Goal: Task Accomplishment & Management: Manage account settings

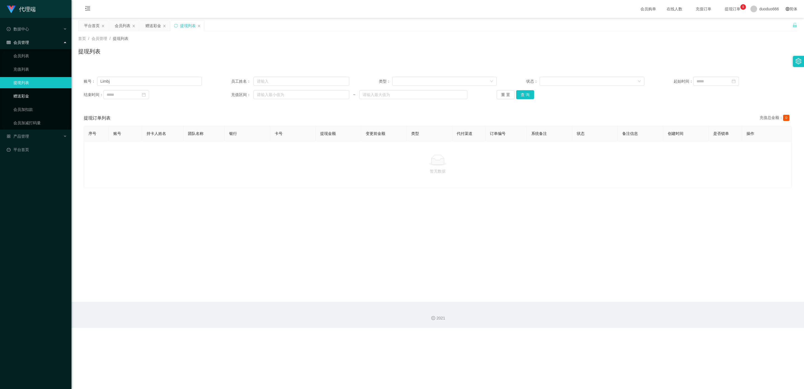
drag, startPoint x: 32, startPoint y: 96, endPoint x: 50, endPoint y: 97, distance: 18.2
click at [32, 96] on link "赠送彩金" at bounding box center [40, 96] width 54 height 11
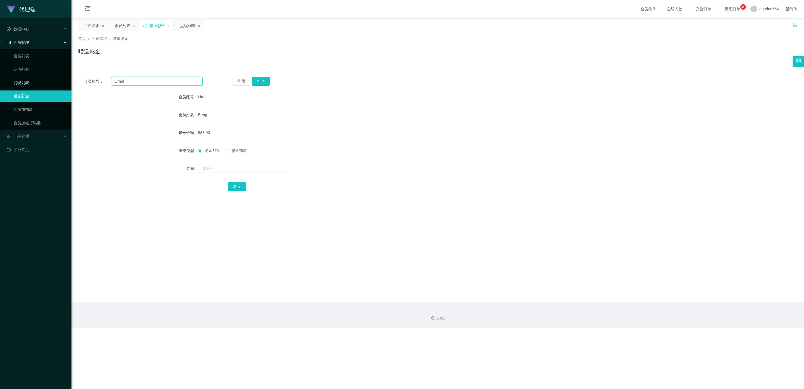
drag, startPoint x: 132, startPoint y: 78, endPoint x: 56, endPoint y: 78, distance: 76.8
click at [56, 78] on section "代理端 数据中心 会员管理 会员列表 充值列表 提现列表 赠送彩金 会员加扣款 会员加减打码量 产品管理 平台首页 保存配置 重置配置 整体风格设置 主题色 …" at bounding box center [402, 164] width 804 height 328
paste input "tb8132823758"
type input "tb8132823758"
click at [266, 79] on button "查 询" at bounding box center [261, 81] width 18 height 9
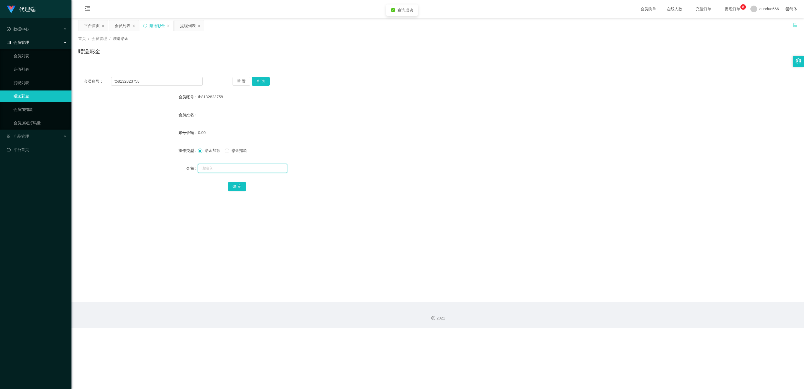
click at [214, 169] on input "text" at bounding box center [242, 168] width 89 height 9
type input "1"
type input "88"
drag, startPoint x: 235, startPoint y: 184, endPoint x: 235, endPoint y: 188, distance: 3.4
click at [235, 184] on button "确 定" at bounding box center [237, 186] width 18 height 9
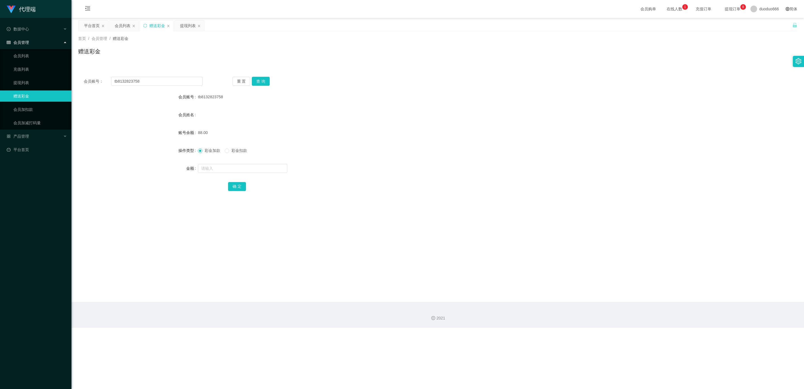
click at [34, 41] on div "会员管理" at bounding box center [36, 42] width 72 height 11
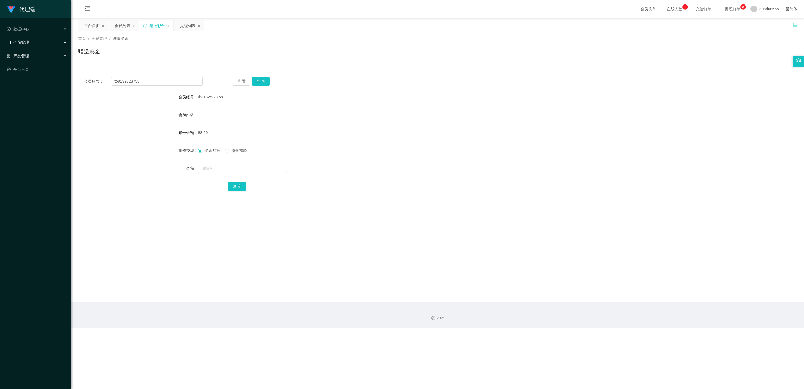
drag, startPoint x: 35, startPoint y: 49, endPoint x: 41, endPoint y: 60, distance: 12.4
click at [35, 50] on div "产品管理" at bounding box center [36, 55] width 72 height 11
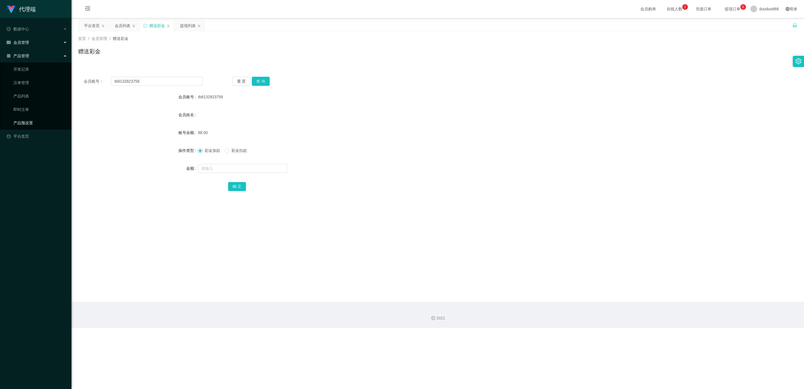
drag, startPoint x: 31, startPoint y: 118, endPoint x: 107, endPoint y: 72, distance: 88.2
click at [31, 118] on link "产品预设置" at bounding box center [40, 122] width 54 height 11
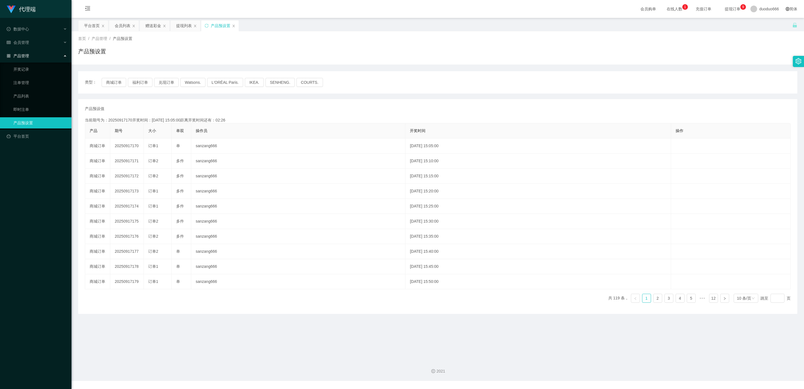
click at [27, 50] on div "产品管理" at bounding box center [36, 55] width 72 height 11
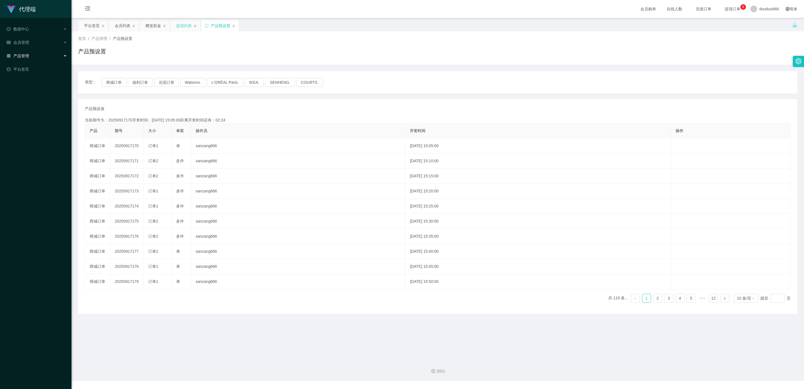
click at [188, 26] on div "提现列表" at bounding box center [184, 25] width 16 height 11
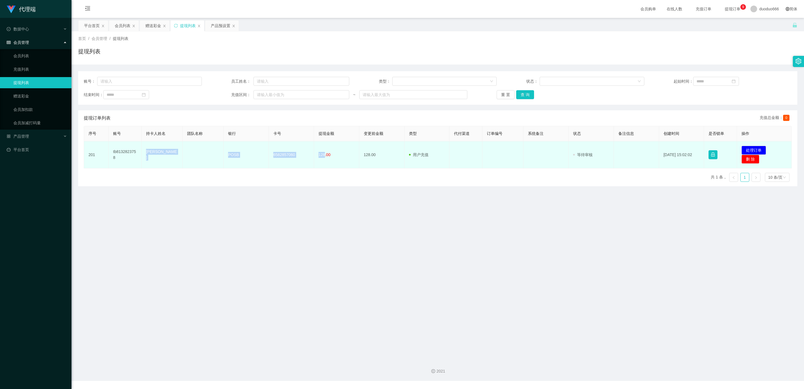
drag, startPoint x: 323, startPoint y: 153, endPoint x: 146, endPoint y: 155, distance: 177.1
click at [146, 155] on tr "201 tb8132823758 FANG CHERN JIN POSB 6582857060 128.00 128.00 用户充值 人工扣款 审核驳回 审核…" at bounding box center [438, 154] width 708 height 27
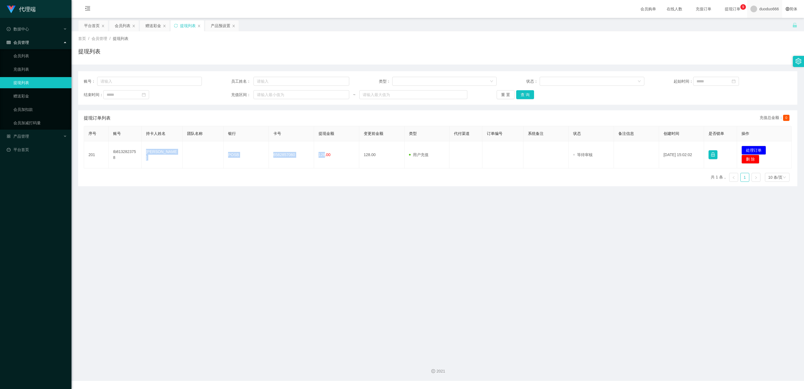
copy tr "[PERSON_NAME] POSB 6582857060 128"
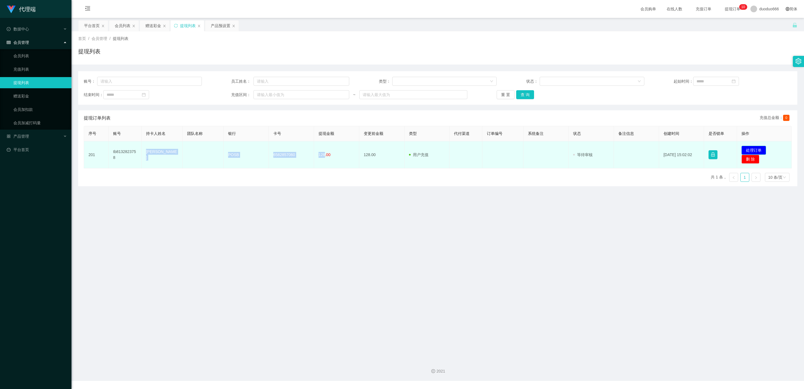
click at [749, 147] on button "处理订单" at bounding box center [754, 150] width 25 height 9
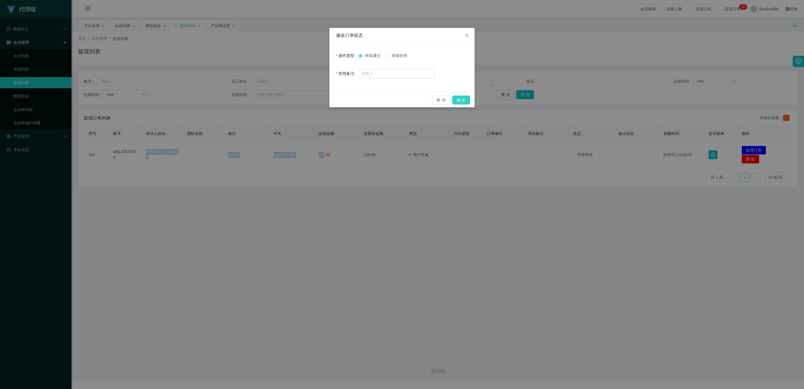
click at [459, 98] on button "确 定" at bounding box center [462, 100] width 18 height 9
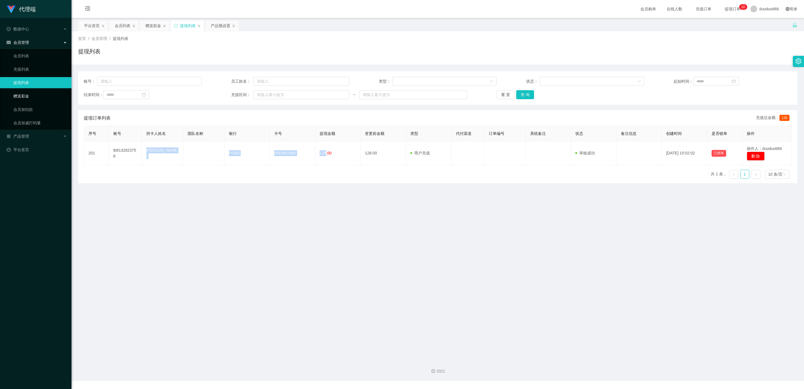
click at [27, 93] on link "赠送彩金" at bounding box center [40, 96] width 54 height 11
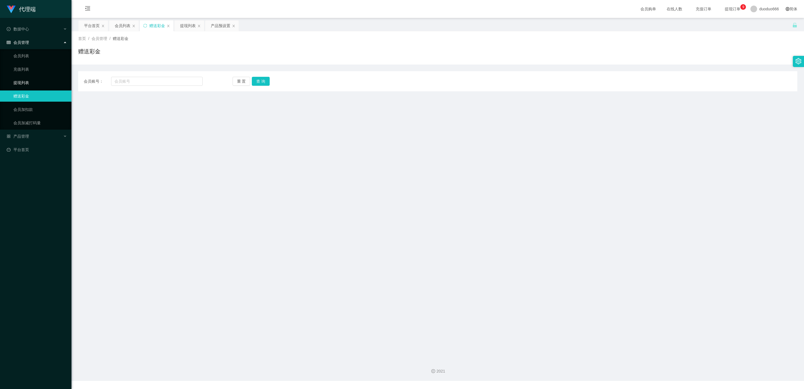
click at [27, 82] on link "提现列表" at bounding box center [40, 82] width 54 height 11
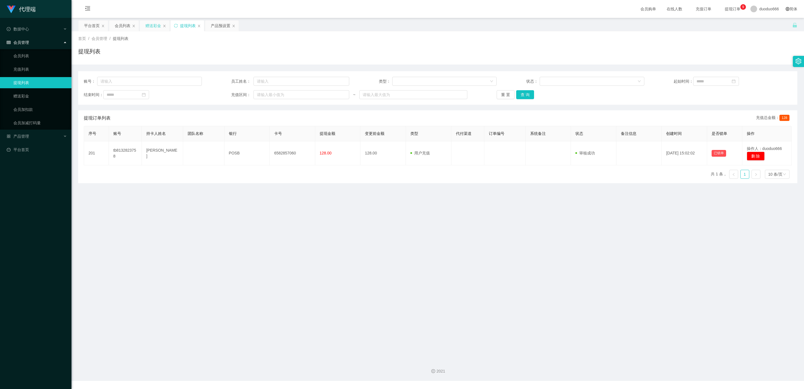
drag, startPoint x: 155, startPoint y: 25, endPoint x: 152, endPoint y: 25, distance: 3.6
click at [155, 25] on div "赠送彩金" at bounding box center [154, 25] width 16 height 11
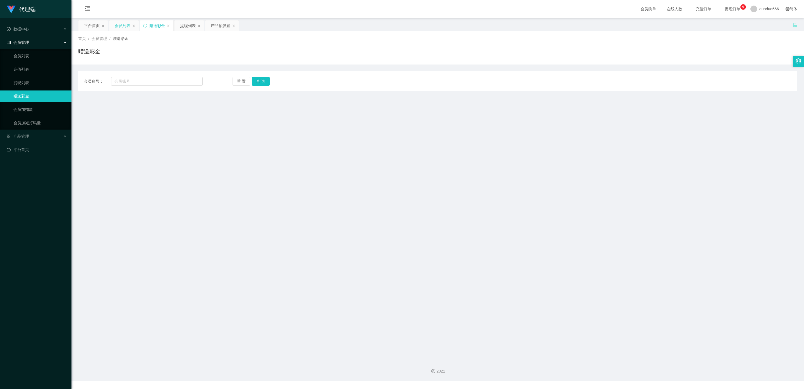
click at [129, 24] on div "会员列表" at bounding box center [123, 25] width 16 height 11
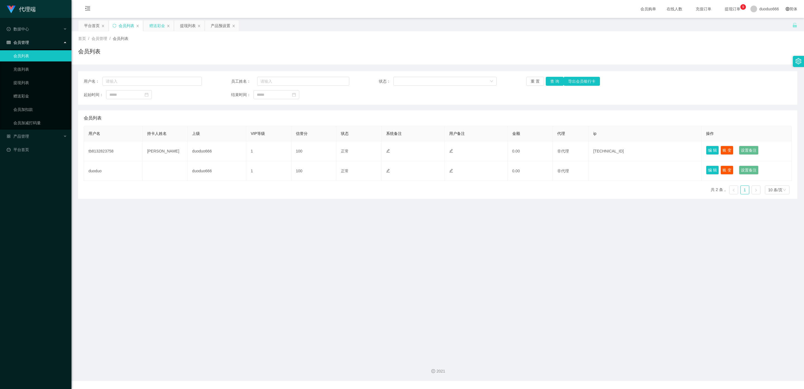
click at [158, 27] on div "赠送彩金" at bounding box center [157, 25] width 16 height 11
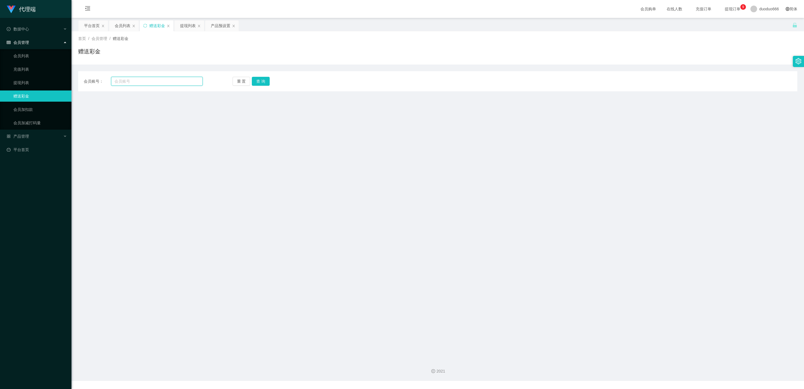
click at [141, 83] on input "text" at bounding box center [157, 81] width 92 height 9
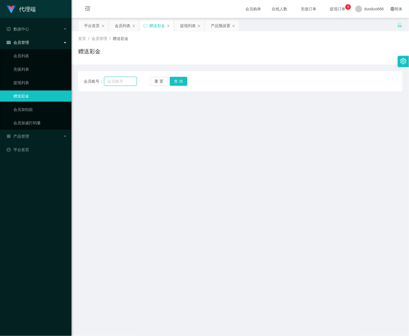
click at [119, 80] on input "text" at bounding box center [120, 81] width 33 height 9
click at [179, 85] on button "查 询" at bounding box center [179, 81] width 18 height 9
click at [123, 82] on input "text" at bounding box center [120, 81] width 33 height 9
click at [119, 79] on input "text" at bounding box center [120, 81] width 33 height 9
paste input "tb8132823758"
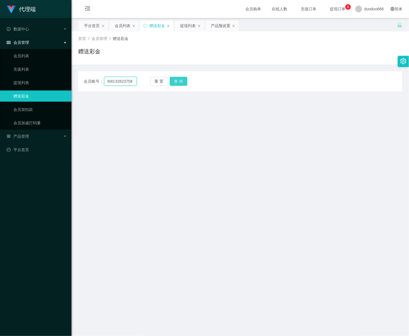
type input "tb8132823758"
click at [175, 79] on button "查 询" at bounding box center [179, 81] width 18 height 9
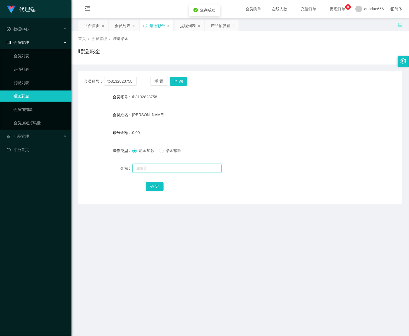
click at [161, 167] on input "text" at bounding box center [176, 168] width 89 height 9
drag, startPoint x: 152, startPoint y: 167, endPoint x: 155, endPoint y: 162, distance: 6.0
click at [155, 162] on form "会员账号 tb8132823758 会员姓名 [PERSON_NAME] 账号余额 0.00 操作类型 彩金加款 彩金扣款 金额 确 定" at bounding box center [240, 141] width 324 height 101
type input "55"
click at [154, 185] on button "确 定" at bounding box center [155, 186] width 18 height 9
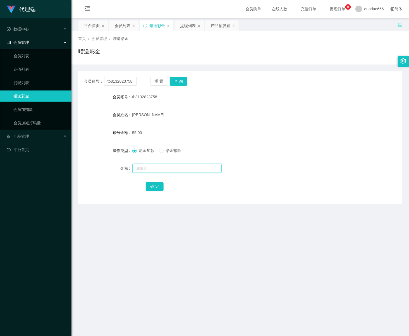
click at [152, 167] on input "text" at bounding box center [176, 168] width 89 height 9
type input "8"
click at [154, 185] on button "确 定" at bounding box center [155, 186] width 18 height 9
click at [150, 169] on input "text" at bounding box center [176, 168] width 89 height 9
type input "8"
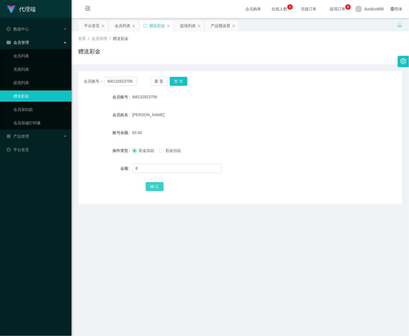
click at [156, 184] on button "确 定" at bounding box center [155, 186] width 18 height 9
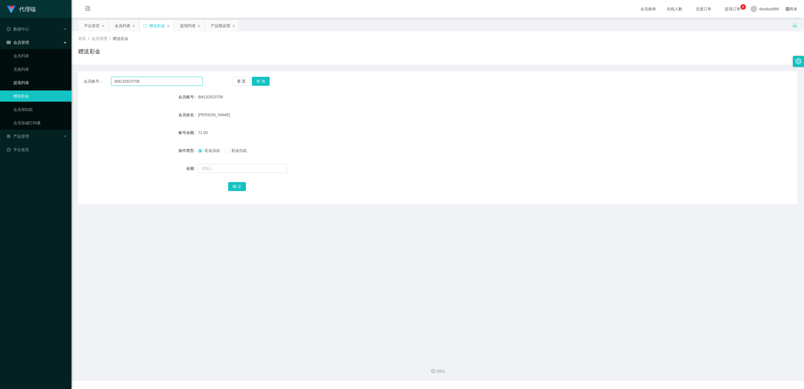
drag, startPoint x: 147, startPoint y: 82, endPoint x: 29, endPoint y: 82, distance: 118.2
click at [29, 82] on section "代理端 数据中心 会员管理 会员列表 充值列表 提现列表 赠送彩金 会员加扣款 会员加减打码量 产品管理 开奖记录 注单管理 产品列表 即时注单 产品预设置 …" at bounding box center [402, 190] width 804 height 381
paste input "Goh-9.14-247066250-HW270-发"
click at [262, 80] on button "查 询" at bounding box center [261, 81] width 18 height 9
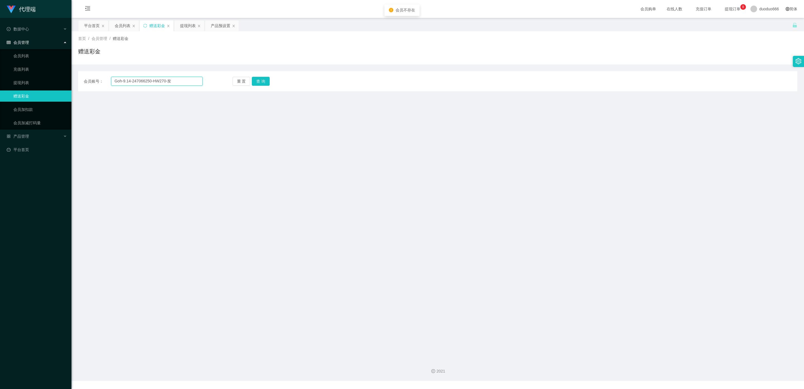
click at [173, 80] on input "Goh-9.14-247066250-HW270-发" at bounding box center [157, 81] width 92 height 9
drag, startPoint x: 153, startPoint y: 81, endPoint x: 16, endPoint y: 83, distance: 136.9
click at [0, 81] on section "代理端 数据中心 会员管理 会员列表 充值列表 提现列表 赠送彩金 会员加扣款 会员加减打码量 产品管理 开奖记录 注单管理 产品列表 即时注单 产品预设置 …" at bounding box center [402, 190] width 804 height 381
click at [262, 78] on button "查 询" at bounding box center [261, 81] width 18 height 9
drag, startPoint x: 138, startPoint y: 80, endPoint x: 23, endPoint y: 69, distance: 114.8
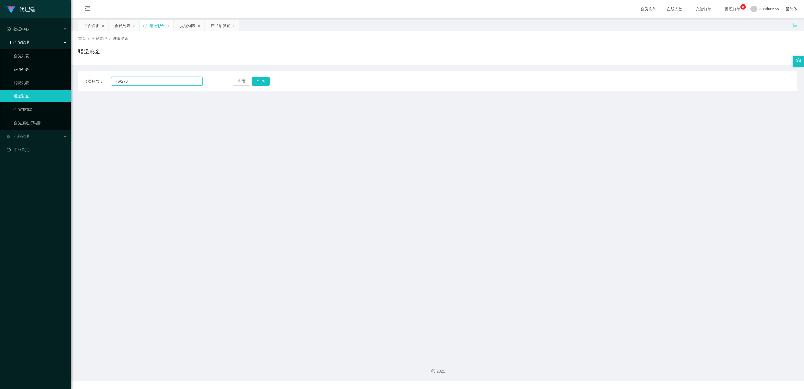
click at [24, 69] on section "代理端 数据中心 会员管理 会员列表 充值列表 提现列表 赠送彩金 会员加扣款 会员加减打码量 产品管理 开奖记录 注单管理 产品列表 即时注单 产品预设置 …" at bounding box center [402, 190] width 804 height 381
paste input "iry855"
type input "iry8550"
click at [257, 80] on button "查 询" at bounding box center [261, 81] width 18 height 9
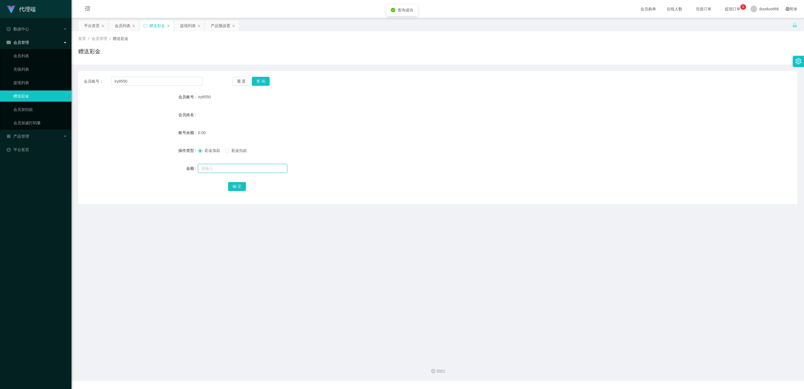
click at [214, 168] on input "text" at bounding box center [242, 168] width 89 height 9
type input "88"
drag, startPoint x: 238, startPoint y: 180, endPoint x: 235, endPoint y: 182, distance: 3.2
click at [238, 180] on form "会员账号 iry8550 会员姓名 账号余额 0.00 操作类型 彩金加款 彩金扣款 金额 88 确 定" at bounding box center [438, 141] width 720 height 101
click at [235, 184] on button "确 定" at bounding box center [237, 186] width 18 height 9
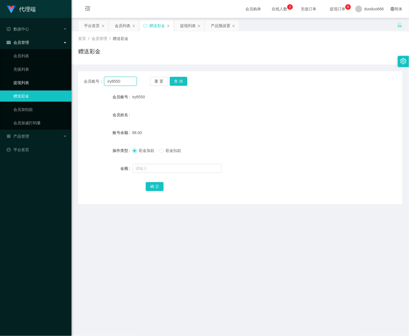
drag, startPoint x: 125, startPoint y: 82, endPoint x: 20, endPoint y: 82, distance: 105.0
click at [20, 82] on section "代理端 数据中心 会员管理 会员列表 充值列表 提现列表 赠送彩金 会员加扣款 会员加减打码量 产品管理 开奖记录 注单管理 产品列表 即时注单 产品预设置 …" at bounding box center [204, 190] width 409 height 381
click at [176, 78] on button "查 询" at bounding box center [179, 81] width 18 height 9
click at [184, 75] on div "会员账号： iry8550 重 置 查 询 会员账号 iry8550 会员姓名 账号余额 88.00 操作类型 彩金加款 彩金扣款 金额 确 定" at bounding box center [240, 137] width 324 height 133
click at [181, 79] on button "查 询" at bounding box center [179, 81] width 18 height 9
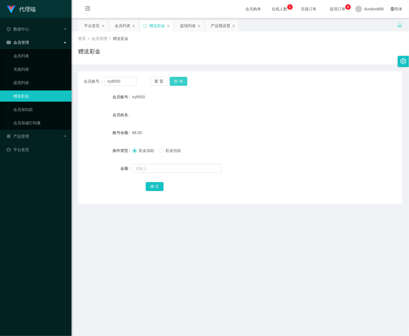
click at [178, 82] on button "查 询" at bounding box center [179, 81] width 18 height 9
drag, startPoint x: 293, startPoint y: 139, endPoint x: 326, endPoint y: 106, distance: 47.2
click at [295, 137] on form "会员账号 iry8550 会员姓名 账号余额 48.00 操作类型 彩金加款 彩金扣款 金额 确 定" at bounding box center [240, 141] width 324 height 101
click at [181, 80] on button "查 询" at bounding box center [179, 81] width 18 height 9
click at [180, 80] on button "查 询" at bounding box center [179, 81] width 18 height 9
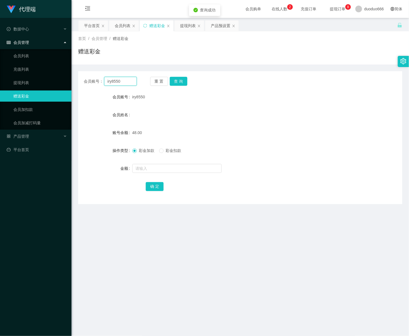
drag, startPoint x: 124, startPoint y: 81, endPoint x: 72, endPoint y: 83, distance: 52.3
click at [72, 83] on main "关闭左侧 关闭右侧 关闭其它 刷新页面 平台首页 会员列表 赠送彩金 提现列表 产品预设置 首页 / 会员管理 / 赠送彩金 / 赠送彩金 会员账号： iry…" at bounding box center [241, 186] width 338 height 337
click at [118, 25] on div "会员列表" at bounding box center [123, 25] width 16 height 11
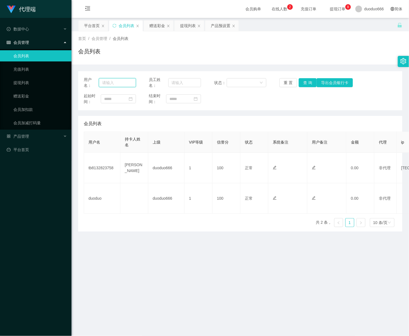
click at [119, 82] on input "text" at bounding box center [117, 82] width 37 height 9
paste input "iry8550"
type input "iry8550"
click at [307, 80] on button "查 询" at bounding box center [308, 82] width 18 height 9
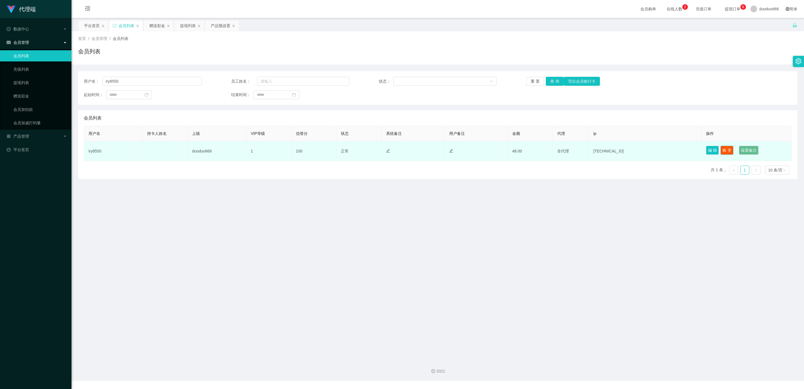
click at [726, 150] on button "账 变" at bounding box center [727, 150] width 13 height 9
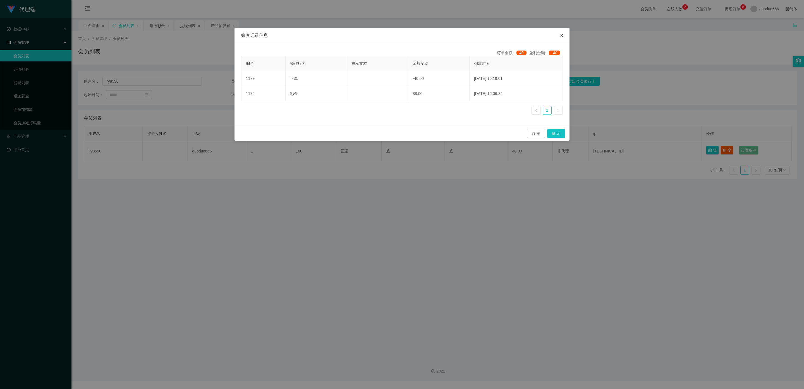
click at [561, 36] on icon "图标: close" at bounding box center [562, 35] width 4 height 4
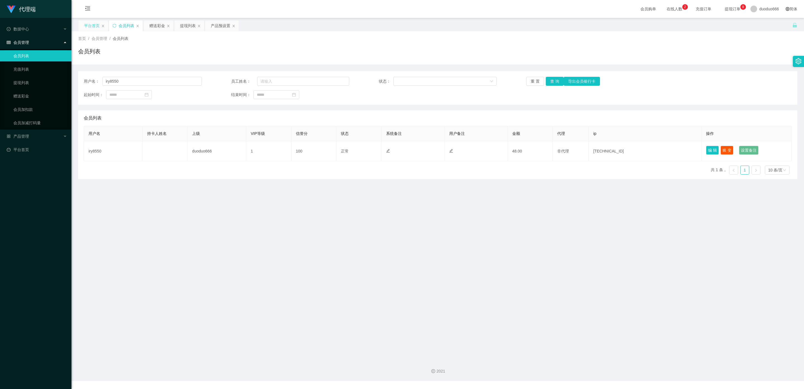
click at [93, 26] on div "平台首页" at bounding box center [92, 25] width 16 height 11
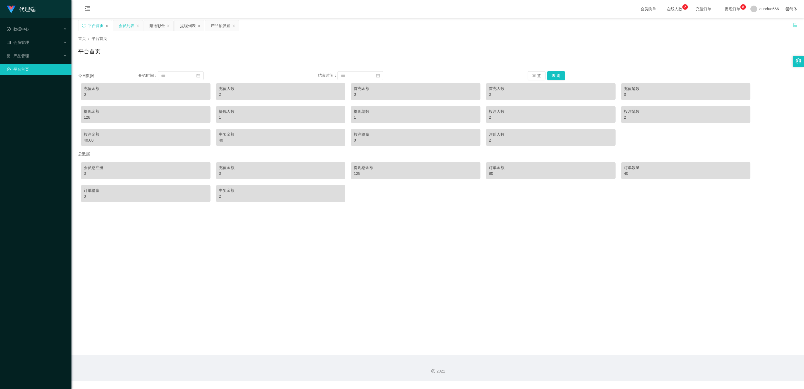
click at [126, 28] on div "会员列表" at bounding box center [127, 25] width 16 height 11
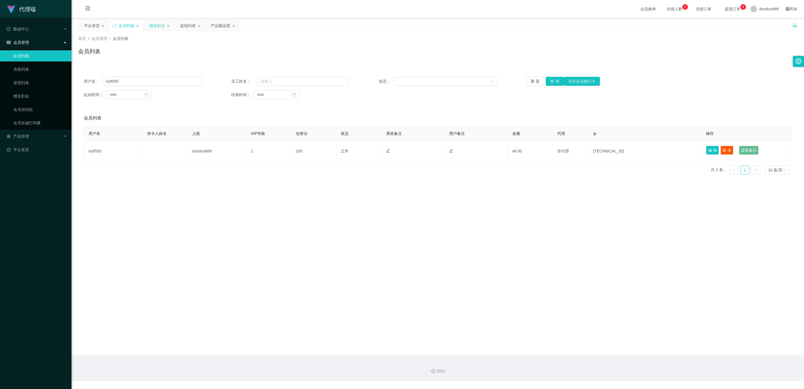
click at [159, 24] on div "赠送彩金" at bounding box center [157, 25] width 16 height 11
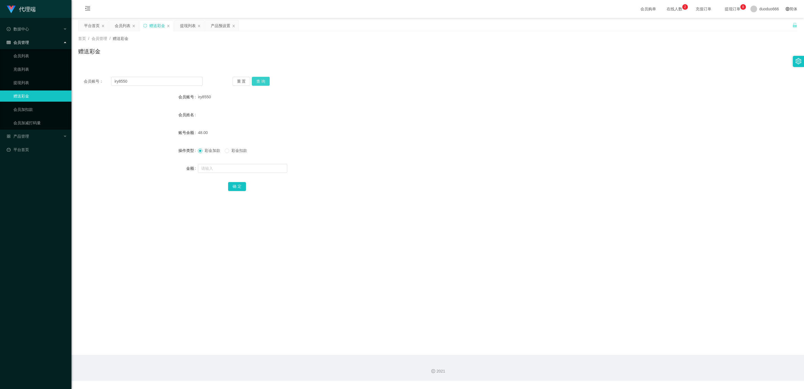
click at [258, 79] on button "查 询" at bounding box center [261, 81] width 18 height 9
click at [261, 81] on button "查 询" at bounding box center [261, 81] width 18 height 9
click at [35, 106] on link "会员加扣款" at bounding box center [40, 109] width 54 height 11
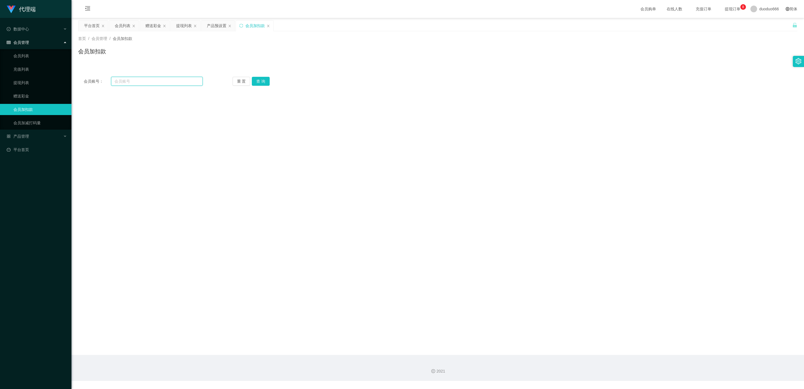
click at [134, 82] on input "text" at bounding box center [157, 81] width 92 height 9
paste input "iry8550"
type input "iry8550"
click at [261, 82] on button "查 询" at bounding box center [261, 81] width 18 height 9
drag, startPoint x: 209, startPoint y: 167, endPoint x: 229, endPoint y: 167, distance: 19.8
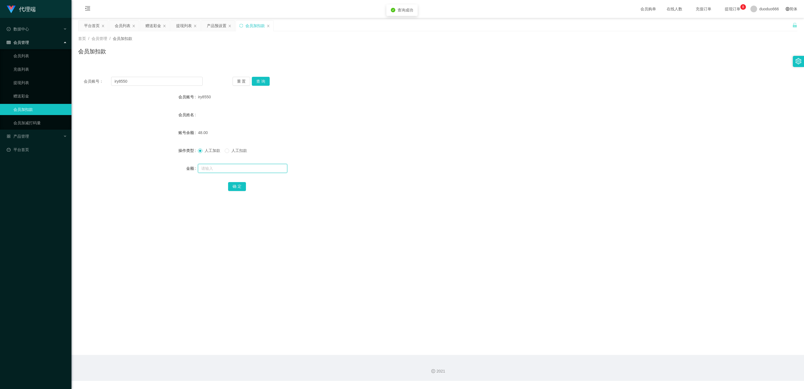
click at [210, 167] on input "text" at bounding box center [242, 168] width 89 height 9
type input "v"
type input "80"
drag, startPoint x: 217, startPoint y: 168, endPoint x: 199, endPoint y: 168, distance: 18.4
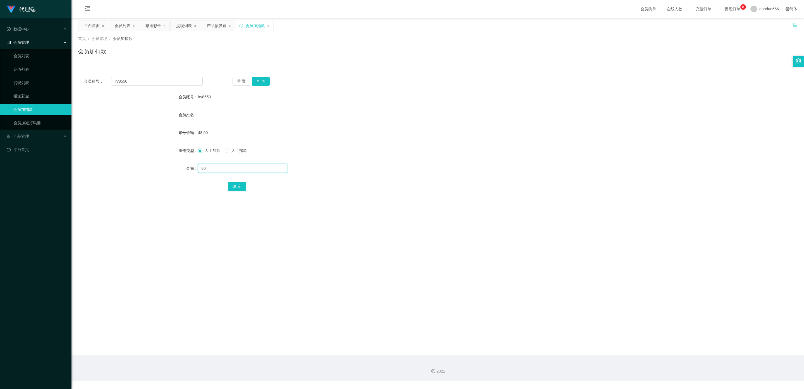
click at [199, 168] on input "80" at bounding box center [242, 168] width 89 height 9
click at [158, 25] on div "赠送彩金" at bounding box center [154, 25] width 16 height 11
click at [217, 170] on input "text" at bounding box center [242, 168] width 89 height 9
paste input "80"
type input "80"
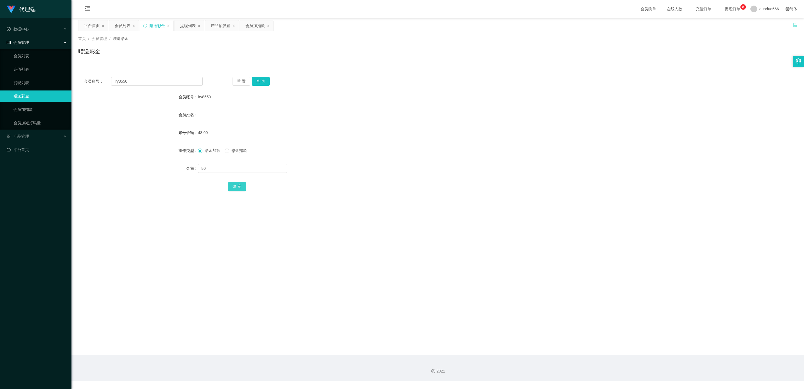
drag, startPoint x: 245, startPoint y: 186, endPoint x: 242, endPoint y: 187, distance: 2.8
click at [242, 186] on button "确 定" at bounding box center [237, 186] width 18 height 9
click at [123, 25] on div "会员列表" at bounding box center [123, 25] width 16 height 11
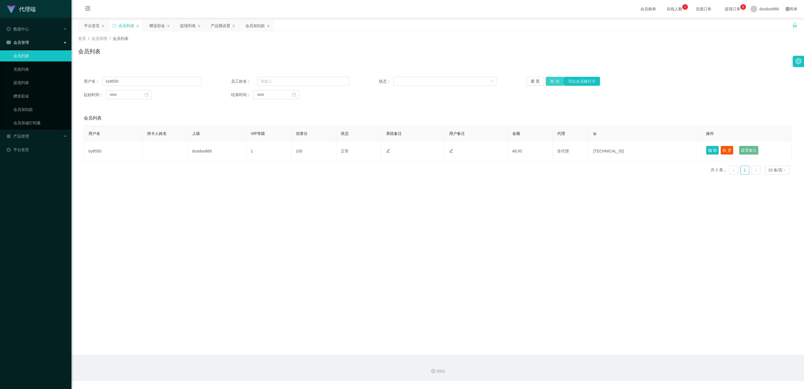
click at [557, 82] on button "查 询" at bounding box center [555, 81] width 18 height 9
drag, startPoint x: 125, startPoint y: 81, endPoint x: 49, endPoint y: 80, distance: 75.4
click at [49, 80] on section "代理端 数据中心 会员管理 会员列表 充值列表 提现列表 赠送彩金 会员加扣款 会员加减打码量 产品管理 开奖记录 注单管理 产品列表 即时注单 产品预设置 …" at bounding box center [402, 190] width 804 height 381
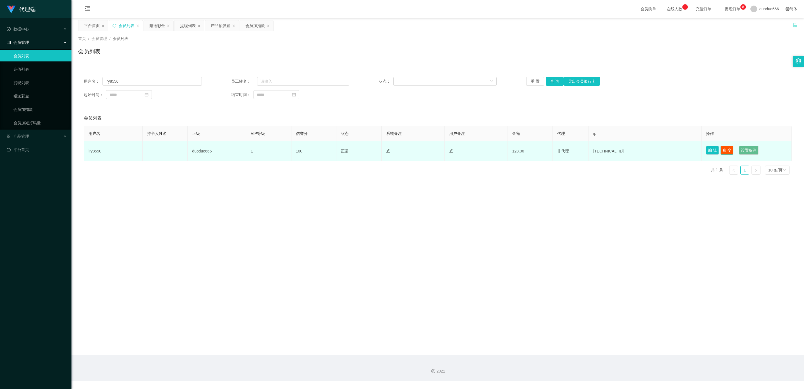
click at [726, 152] on button "账 变" at bounding box center [727, 150] width 13 height 9
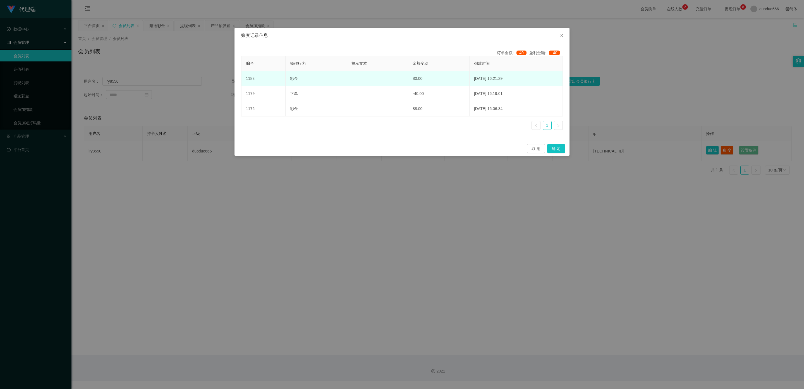
click at [408, 76] on td "80.00" at bounding box center [438, 78] width 61 height 15
drag, startPoint x: 412, startPoint y: 78, endPoint x: 363, endPoint y: 80, distance: 48.9
click at [375, 76] on td at bounding box center [377, 78] width 61 height 15
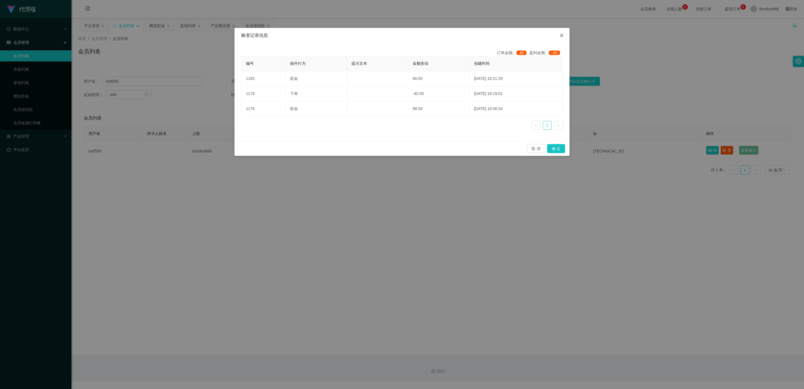
click at [558, 35] on span "Close" at bounding box center [562, 36] width 16 height 16
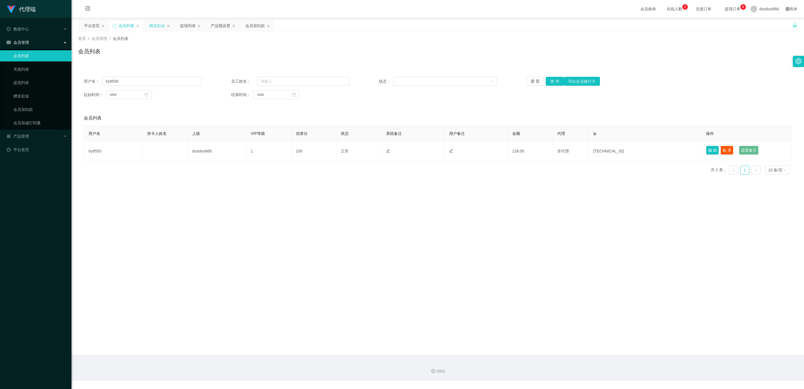
click at [162, 24] on div "赠送彩金" at bounding box center [157, 25] width 16 height 11
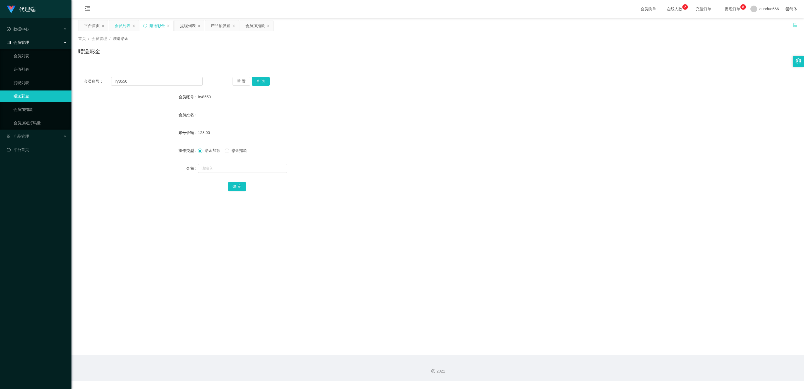
click at [125, 25] on div "会员列表" at bounding box center [123, 25] width 16 height 11
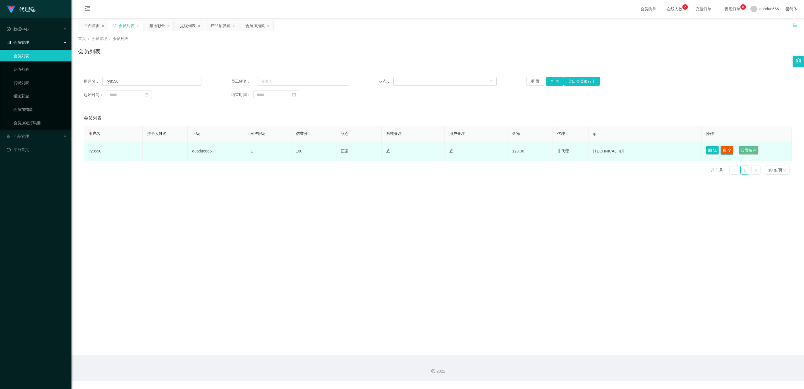
click at [727, 148] on button "账 变" at bounding box center [727, 150] width 13 height 9
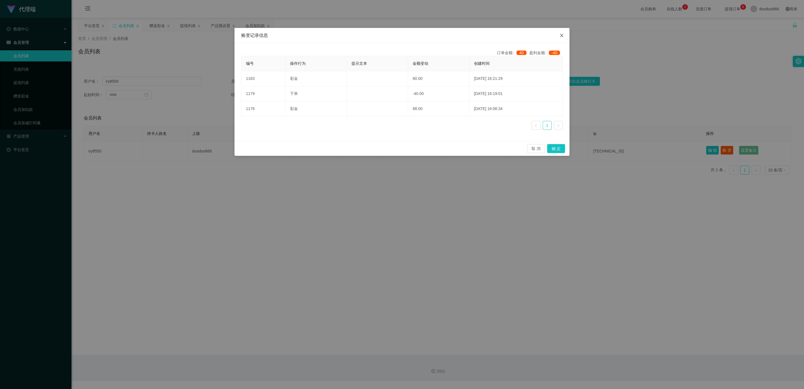
click at [563, 32] on span "Close" at bounding box center [562, 36] width 16 height 16
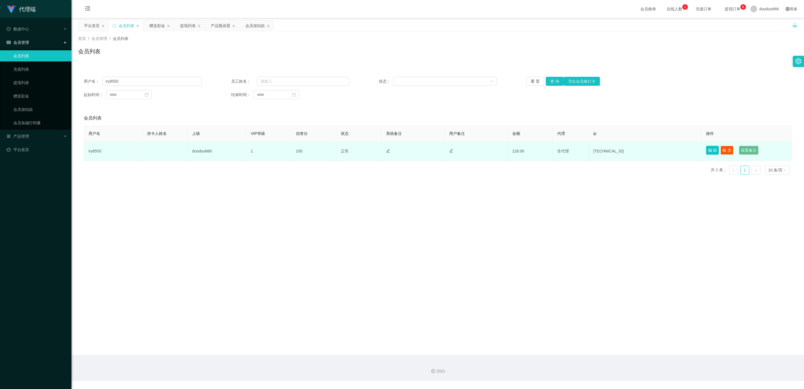
click at [709, 150] on button "编 辑" at bounding box center [712, 150] width 13 height 9
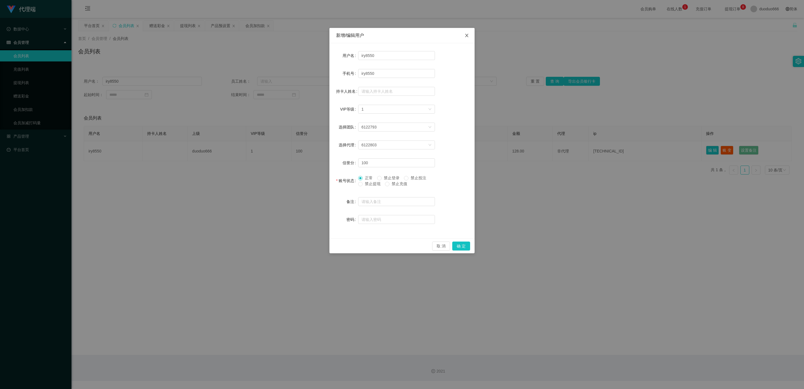
click at [464, 34] on span "Close" at bounding box center [467, 36] width 16 height 16
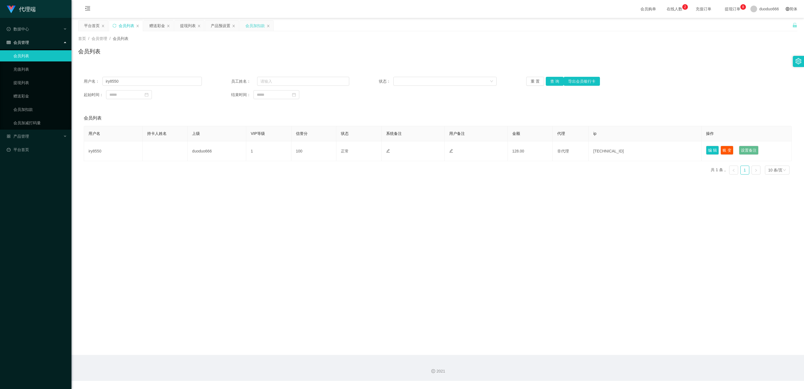
drag, startPoint x: 254, startPoint y: 24, endPoint x: 246, endPoint y: 30, distance: 10.6
click at [255, 24] on div "会员加扣款" at bounding box center [256, 25] width 20 height 11
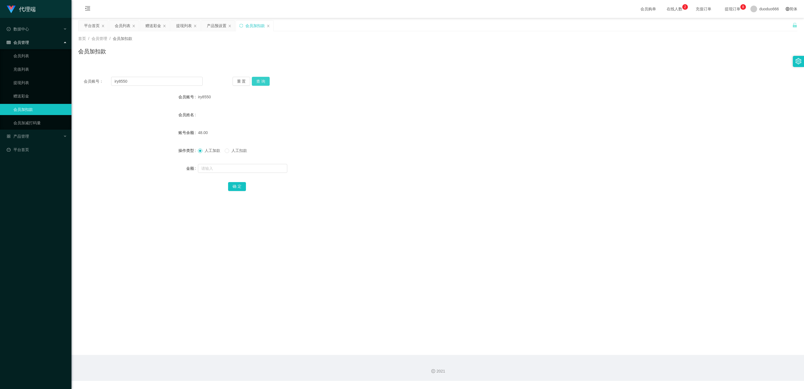
click at [262, 78] on button "查 询" at bounding box center [261, 81] width 18 height 9
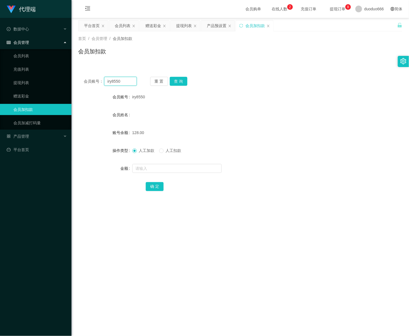
drag, startPoint x: 91, startPoint y: 82, endPoint x: -58, endPoint y: 80, distance: 148.6
click at [0, 80] on html "代理端 数据中心 会员管理 会员列表 充值列表 提现列表 赠送彩金 会员加扣款 会员加减打码量 产品管理 开奖记录 注单管理 产品列表 即时注单 产品预设置 …" at bounding box center [204, 168] width 409 height 336
paste input "tb8132823758"
type input "tb8132823758"
click at [184, 79] on button "查 询" at bounding box center [179, 81] width 18 height 9
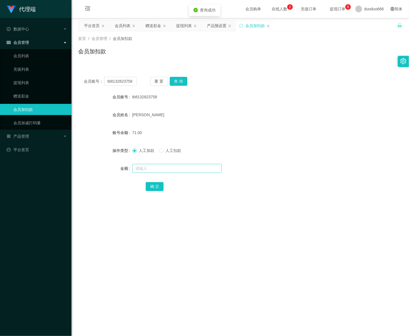
drag, startPoint x: 146, startPoint y: 173, endPoint x: 154, endPoint y: 170, distance: 9.2
click at [149, 173] on div at bounding box center [226, 168] width 189 height 11
click at [154, 167] on input "text" at bounding box center [176, 168] width 89 height 9
click at [154, 166] on input "text" at bounding box center [176, 168] width 89 height 9
type input "8"
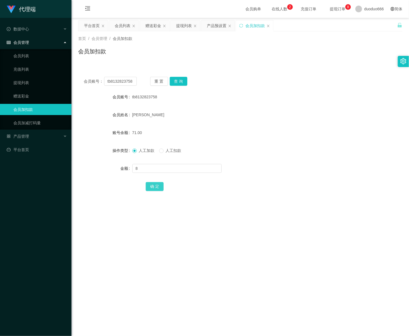
click at [153, 182] on button "确 定" at bounding box center [155, 186] width 18 height 9
click at [144, 170] on input "text" at bounding box center [176, 168] width 89 height 9
type input "8"
drag, startPoint x: 151, startPoint y: 186, endPoint x: 157, endPoint y: 185, distance: 6.0
click at [151, 186] on button "确 定" at bounding box center [155, 186] width 18 height 9
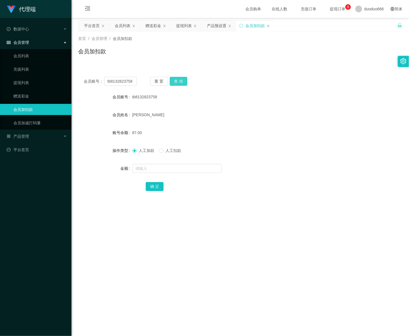
click at [179, 80] on button "查 询" at bounding box center [179, 81] width 18 height 9
click at [181, 80] on button "查 询" at bounding box center [179, 81] width 18 height 9
click at [189, 25] on div "提现列表" at bounding box center [184, 25] width 16 height 11
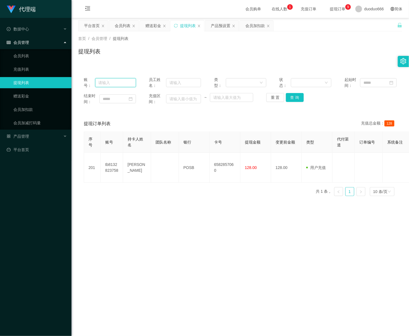
click at [114, 84] on input "text" at bounding box center [115, 82] width 41 height 9
paste input "tb8132823758"
type input "tb8132823758"
click at [291, 96] on button "查 询" at bounding box center [295, 97] width 18 height 9
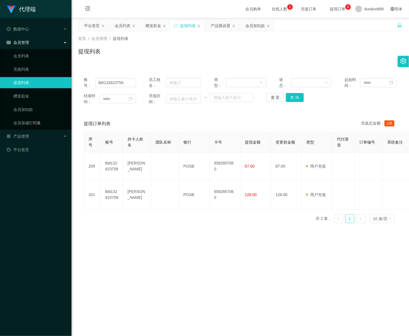
drag, startPoint x: 218, startPoint y: 115, endPoint x: 217, endPoint y: 124, distance: 9.2
click at [218, 115] on div "账号： tb8132823758 员工姓名： 类型： 状态： 起始时间： 结束时间： 充值区间： ~ 重 置 查 询 提现订单列表 充值总金额： 128 序号…" at bounding box center [240, 149] width 324 height 156
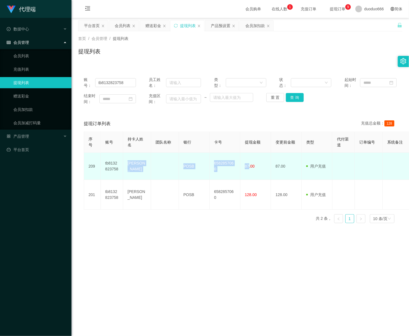
drag, startPoint x: 246, startPoint y: 165, endPoint x: 134, endPoint y: 168, distance: 111.2
click at [126, 161] on tr "209 tb8132823758 FANG CHERN JIN POSB 6582857060 87.00 87.00 用户充值 人工扣款 审核驳回 审核成功…" at bounding box center [325, 166] width 483 height 27
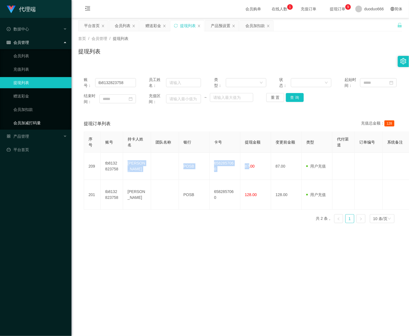
copy tr "[PERSON_NAME] POSB 6582857060 87"
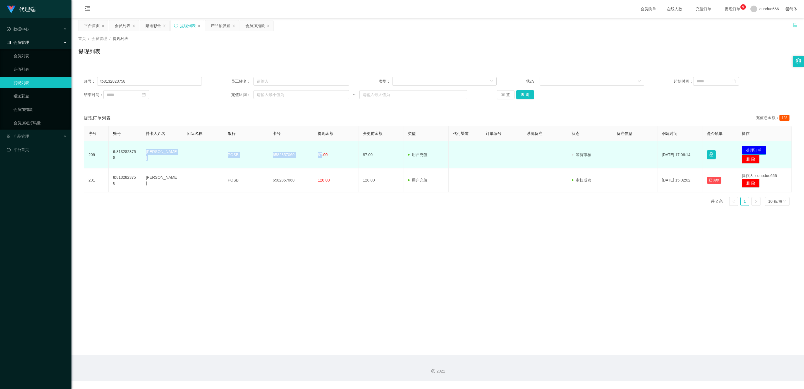
click at [753, 150] on button "处理订单" at bounding box center [754, 150] width 25 height 9
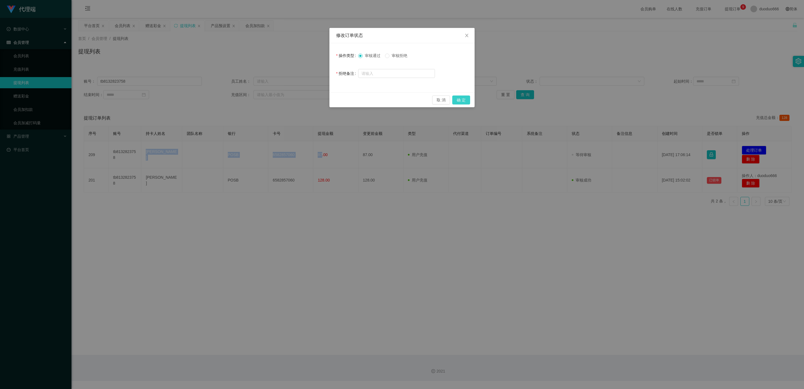
drag, startPoint x: 460, startPoint y: 97, endPoint x: 454, endPoint y: 111, distance: 15.0
click at [460, 97] on button "确 定" at bounding box center [462, 100] width 18 height 9
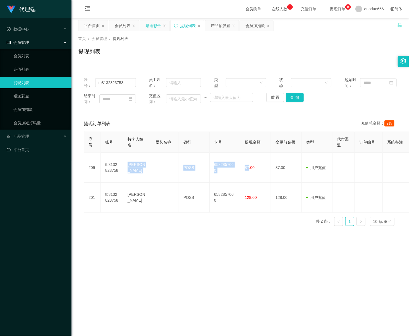
drag, startPoint x: 157, startPoint y: 23, endPoint x: 145, endPoint y: 31, distance: 13.9
click at [157, 23] on div "赠送彩金" at bounding box center [154, 25] width 16 height 11
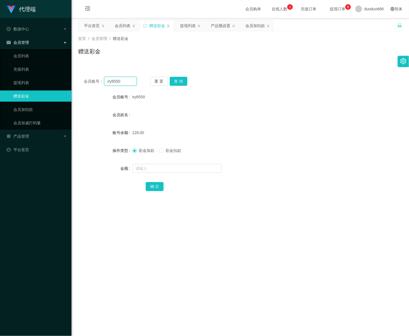
drag, startPoint x: 127, startPoint y: 83, endPoint x: -6, endPoint y: 88, distance: 133.1
click at [0, 88] on html "代理端 数据中心 会员管理 会员列表 充值列表 提现列表 赠送彩金 会员加扣款 会员加减打码量 产品管理 开奖记录 注单管理 产品列表 即时注单 产品预设置 …" at bounding box center [204, 168] width 409 height 336
paste input "tb8132823758"
type input "tb8132823758"
click at [176, 80] on button "查 询" at bounding box center [179, 81] width 18 height 9
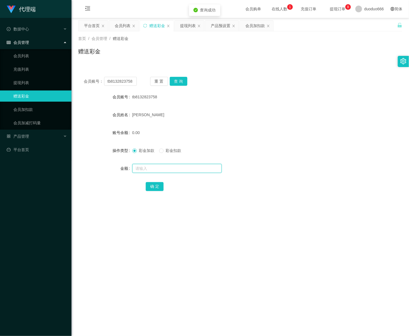
click at [152, 167] on input "text" at bounding box center [176, 168] width 89 height 9
type input "8"
click at [154, 184] on button "确 定" at bounding box center [155, 186] width 18 height 9
click at [178, 82] on button "查 询" at bounding box center [179, 81] width 18 height 9
drag, startPoint x: 147, startPoint y: 168, endPoint x: 139, endPoint y: 168, distance: 7.3
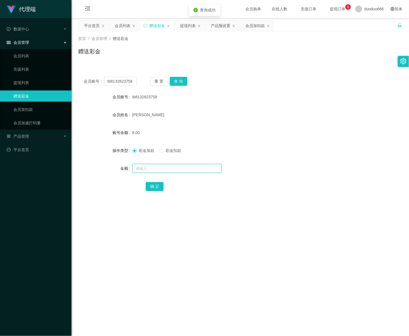
click at [146, 168] on input "text" at bounding box center [176, 168] width 89 height 9
type input "8"
click at [163, 185] on div "确 定" at bounding box center [240, 186] width 189 height 11
click at [153, 185] on button "确 定" at bounding box center [155, 186] width 18 height 9
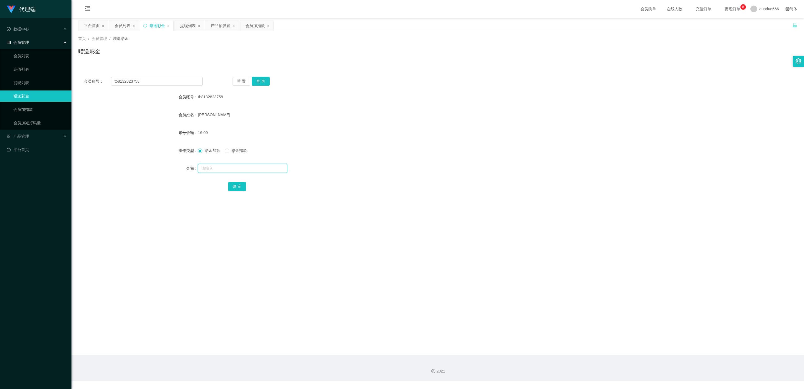
click at [223, 168] on input "text" at bounding box center [242, 168] width 89 height 9
type input "8"
click at [237, 188] on button "确 定" at bounding box center [237, 186] width 18 height 9
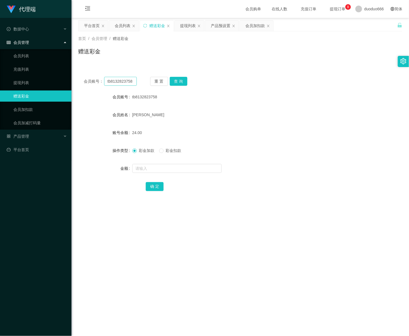
click at [136, 80] on div "会员账号： tb8132823758 重 置 查 询" at bounding box center [240, 81] width 324 height 9
drag, startPoint x: 134, startPoint y: 80, endPoint x: 116, endPoint y: 95, distance: 23.6
click at [0, 71] on html "代理端 数据中心 会员管理 会员列表 充值列表 提现列表 赠送彩金 会员加扣款 会员加减打码量 产品管理 开奖记录 注单管理 产品列表 即时注单 产品预设置 …" at bounding box center [204, 168] width 409 height 336
paste input "81004732"
click at [177, 79] on button "查 询" at bounding box center [179, 81] width 18 height 9
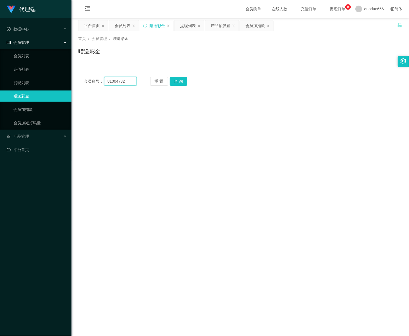
drag, startPoint x: 125, startPoint y: 81, endPoint x: 132, endPoint y: 82, distance: 7.0
click at [126, 81] on input "81004732" at bounding box center [120, 81] width 33 height 9
type input "81004733"
click at [176, 78] on button "查 询" at bounding box center [179, 81] width 18 height 9
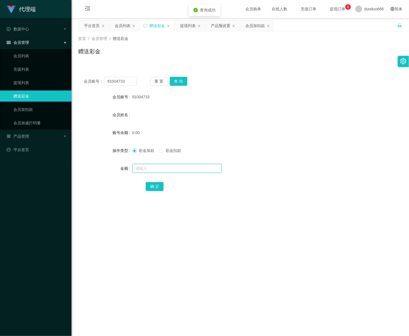
click at [170, 167] on input "text" at bounding box center [176, 168] width 89 height 9
type input "88"
click at [153, 186] on button "确 定" at bounding box center [155, 186] width 18 height 9
click at [179, 81] on button "查 询" at bounding box center [179, 81] width 18 height 9
click at [178, 79] on button "查 询" at bounding box center [179, 81] width 18 height 9
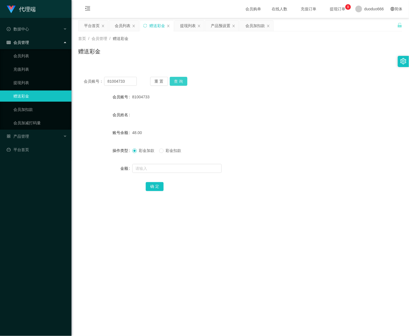
click at [178, 80] on button "查 询" at bounding box center [179, 81] width 18 height 9
click at [143, 169] on input "text" at bounding box center [176, 168] width 89 height 9
type input "80"
click at [157, 184] on button "确 定" at bounding box center [155, 186] width 18 height 9
click at [180, 81] on button "查 询" at bounding box center [179, 81] width 18 height 9
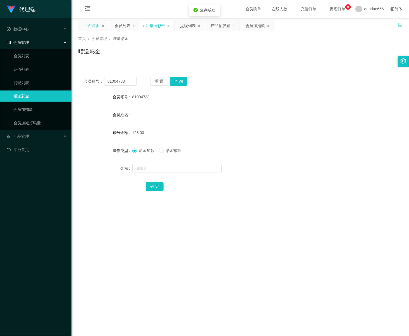
click at [96, 25] on div "平台首页" at bounding box center [92, 25] width 16 height 11
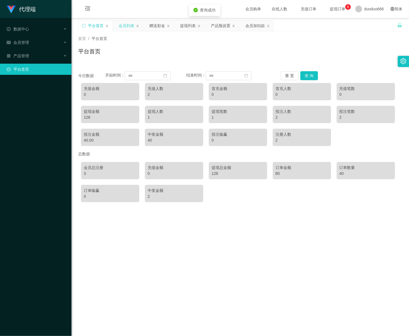
click at [127, 27] on div "会员列表" at bounding box center [127, 25] width 16 height 11
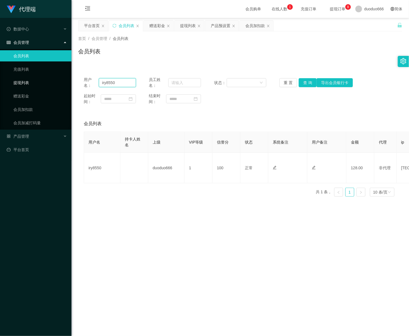
drag, startPoint x: 118, startPoint y: 82, endPoint x: 6, endPoint y: 76, distance: 112.2
click at [0, 72] on html "代理端 数据中心 会员管理 会员列表 充值列表 提现列表 赠送彩金 会员加扣款 会员加减打码量 产品管理 开奖记录 注单管理 产品列表 即时注单 产品预设置 …" at bounding box center [204, 168] width 409 height 336
paste input "81004733"
type input "81004733"
drag, startPoint x: 304, startPoint y: 81, endPoint x: 313, endPoint y: 80, distance: 8.4
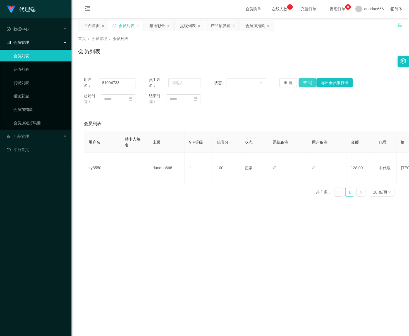
click at [304, 81] on button "查 询" at bounding box center [308, 82] width 18 height 9
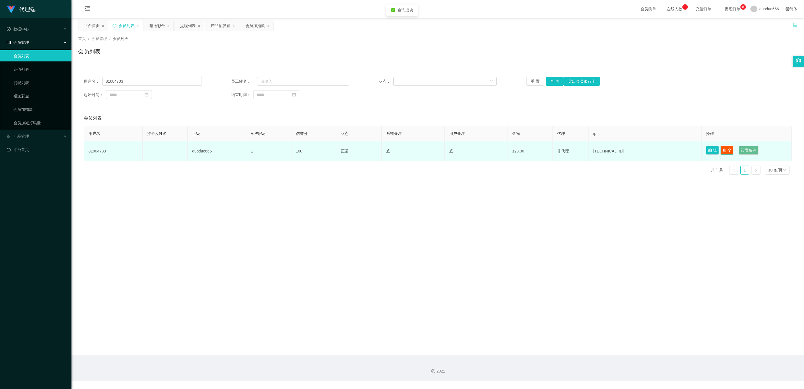
click at [725, 152] on button "账 变" at bounding box center [727, 150] width 13 height 9
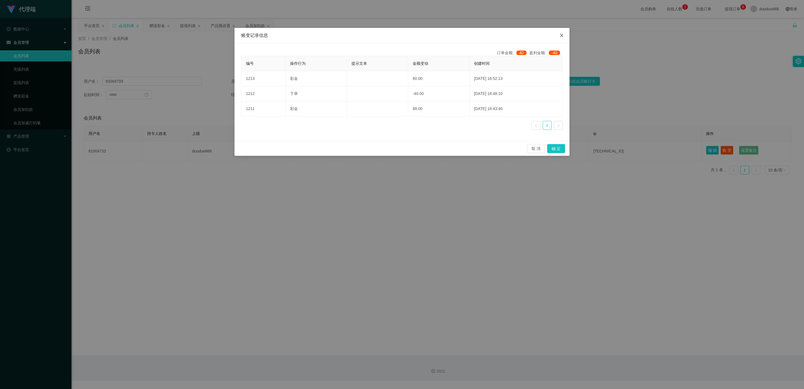
click at [563, 33] on span "Close" at bounding box center [562, 36] width 16 height 16
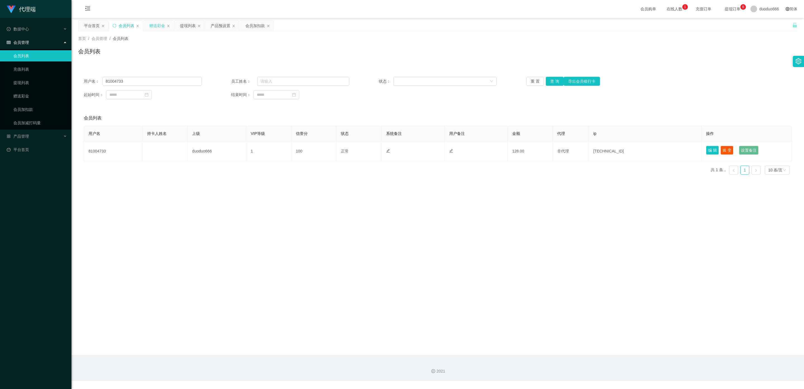
click at [159, 25] on div "赠送彩金" at bounding box center [157, 25] width 16 height 11
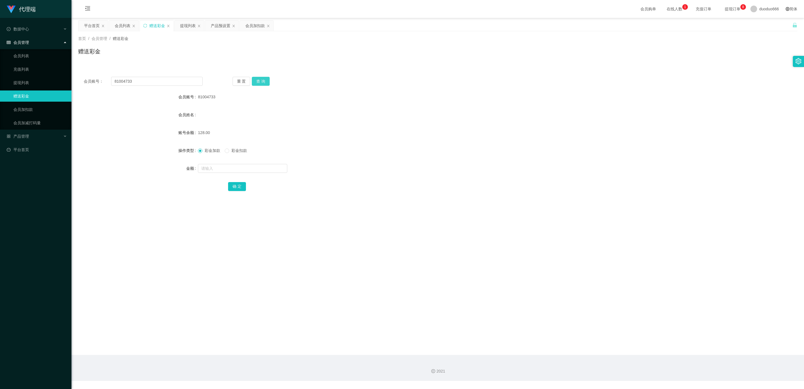
click at [260, 80] on button "查 询" at bounding box center [261, 81] width 18 height 9
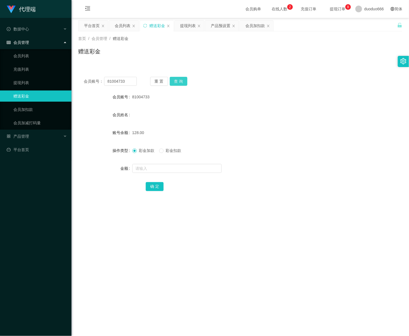
click at [180, 84] on button "查 询" at bounding box center [179, 81] width 18 height 9
drag, startPoint x: 132, startPoint y: 81, endPoint x: -60, endPoint y: 60, distance: 193.3
click at [0, 60] on html "代理端 数据中心 会员管理 会员列表 充值列表 提现列表 赠送彩金 会员加扣款 会员加减打码量 产品管理 开奖记录 注单管理 产品列表 即时注单 产品预设置 …" at bounding box center [204, 168] width 409 height 336
paste input "tb8132823758"
type input "tb8132823758"
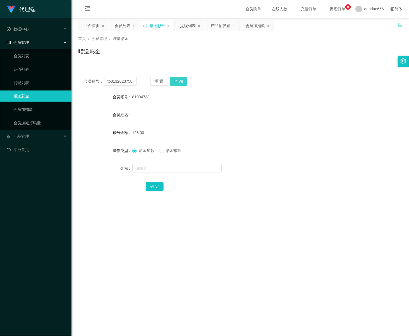
click at [171, 79] on button "查 询" at bounding box center [179, 81] width 18 height 9
click at [160, 171] on input "text" at bounding box center [176, 168] width 89 height 9
type input "8"
drag, startPoint x: 158, startPoint y: 183, endPoint x: 191, endPoint y: 177, distance: 34.0
click at [158, 183] on button "确 定" at bounding box center [155, 186] width 18 height 9
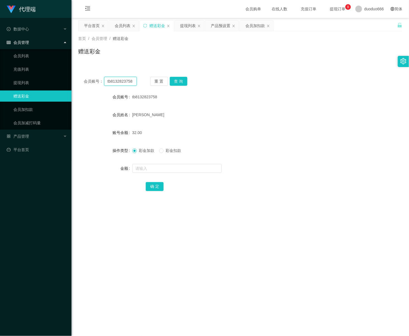
drag, startPoint x: 135, startPoint y: 83, endPoint x: -44, endPoint y: 75, distance: 178.7
click at [0, 75] on html "代理端 数据中心 会员管理 会员列表 充值列表 提现列表 赠送彩金 会员加扣款 会员加减打码量 产品管理 开奖记录 注单管理 产品列表 即时注单 产品预设置 …" at bounding box center [204, 168] width 409 height 336
paste input "81004733"
type input "81004733"
click at [177, 79] on button "查 询" at bounding box center [179, 81] width 18 height 9
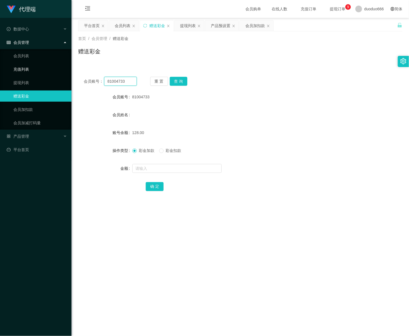
drag, startPoint x: 116, startPoint y: 82, endPoint x: 9, endPoint y: 72, distance: 107.2
click at [9, 72] on section "代理端 数据中心 会员管理 会员列表 充值列表 提现列表 赠送彩金 会员加扣款 会员加减打码量 产品管理 开奖记录 注单管理 产品列表 即时注单 产品预设置 …" at bounding box center [204, 190] width 409 height 381
click at [179, 80] on button "查 询" at bounding box center [179, 81] width 18 height 9
click at [186, 25] on div "提现列表" at bounding box center [188, 25] width 16 height 11
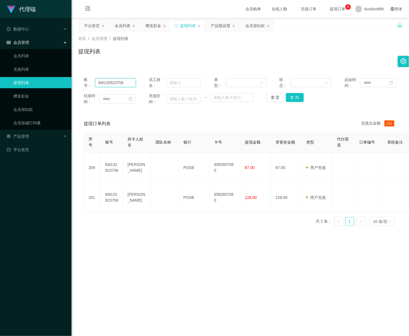
drag, startPoint x: 132, startPoint y: 83, endPoint x: -60, endPoint y: 66, distance: 192.7
click at [0, 66] on html "代理端 数据中心 会员管理 会员列表 充值列表 提现列表 赠送彩金 会员加扣款 会员加减打码量 产品管理 开奖记录 注单管理 产品列表 即时注单 产品预设置 …" at bounding box center [204, 168] width 409 height 336
paste input "81004733"
type input "81004733"
click at [295, 96] on button "查 询" at bounding box center [295, 97] width 18 height 9
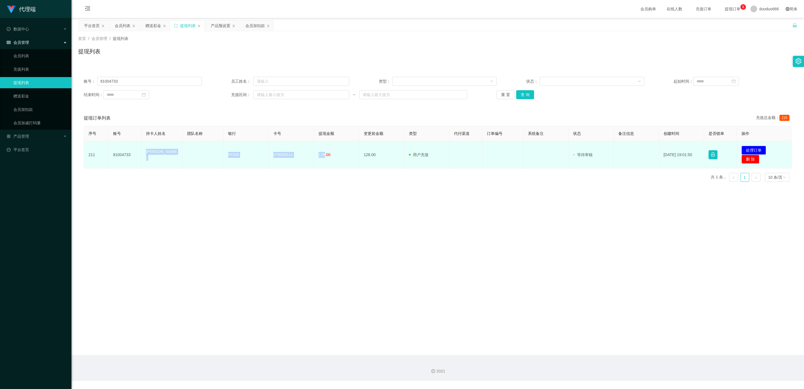
drag, startPoint x: 323, startPoint y: 155, endPoint x: 141, endPoint y: 156, distance: 182.4
click at [141, 156] on tr "211 81004733 [PERSON_NAME] 076000514 128.00 128.00 用户充值 人工扣款 审核驳回 审核成功 等待审核 [DA…" at bounding box center [438, 154] width 708 height 27
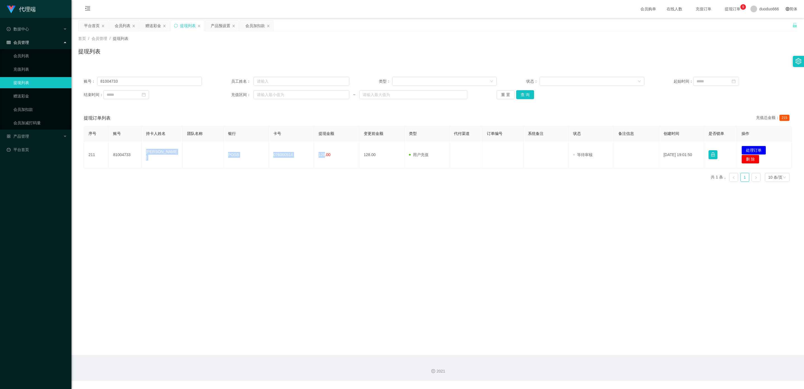
copy tr "[PERSON_NAME] 076000514 128"
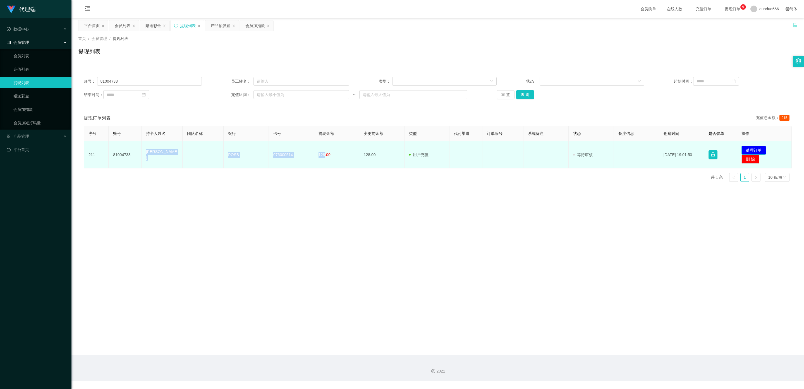
drag, startPoint x: 754, startPoint y: 149, endPoint x: 478, endPoint y: 137, distance: 276.2
click at [753, 149] on button "处理订单" at bounding box center [754, 150] width 25 height 9
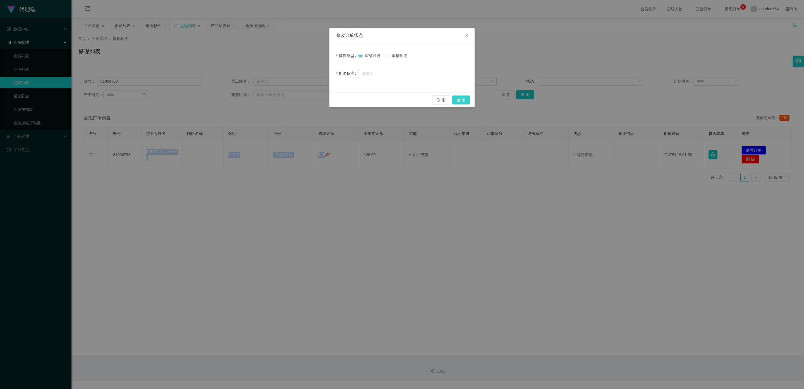
click at [457, 97] on button "确 定" at bounding box center [462, 100] width 18 height 9
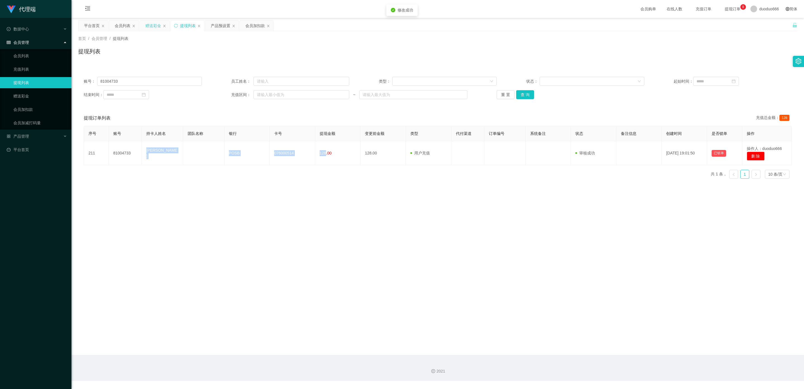
click at [158, 23] on div "赠送彩金" at bounding box center [154, 25] width 16 height 11
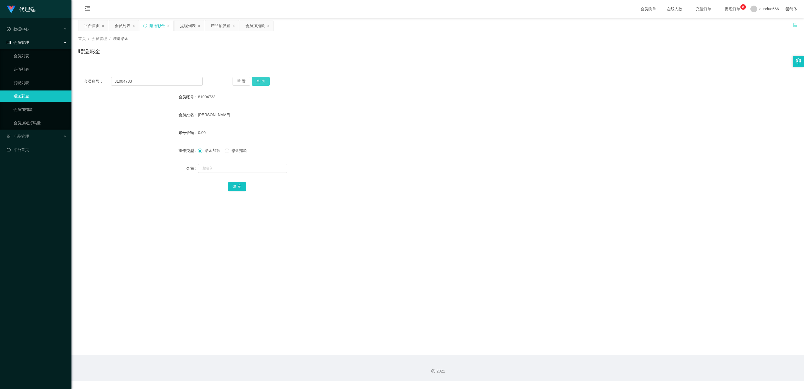
click at [264, 82] on button "查 询" at bounding box center [261, 81] width 18 height 9
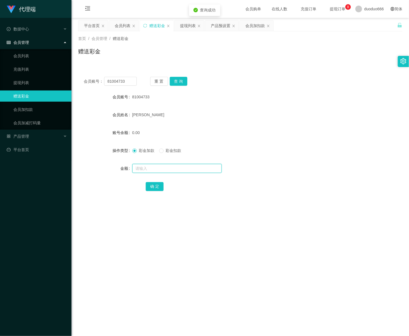
click at [147, 168] on input "text" at bounding box center [176, 168] width 89 height 9
type input "8"
click at [154, 185] on button "确 定" at bounding box center [155, 186] width 18 height 9
click at [138, 166] on input "text" at bounding box center [176, 168] width 89 height 9
type input "20"
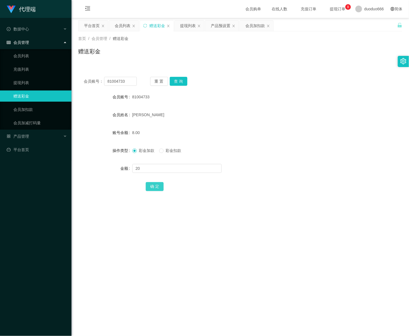
drag, startPoint x: 154, startPoint y: 189, endPoint x: 240, endPoint y: 184, distance: 85.6
click at [154, 188] on button "确 定" at bounding box center [155, 186] width 18 height 9
drag, startPoint x: 129, startPoint y: 82, endPoint x: -12, endPoint y: 82, distance: 140.8
click at [0, 82] on html "代理端 数据中心 会员管理 会员列表 充值列表 提现列表 赠送彩金 会员加扣款 会员加减打码量 产品管理 开奖记录 注单管理 产品列表 即时注单 产品预设置 …" at bounding box center [204, 168] width 409 height 336
paste input "tb8132823758"
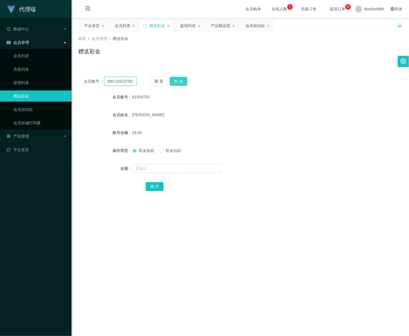
type input "tb8132823758"
click at [182, 78] on button "查 询" at bounding box center [179, 81] width 18 height 9
click at [126, 23] on div "会员列表" at bounding box center [123, 25] width 16 height 11
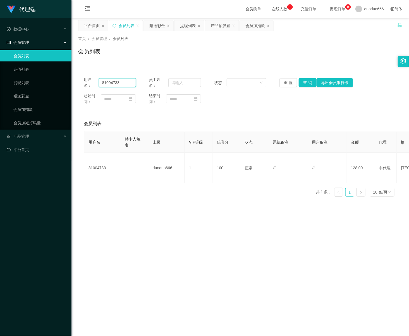
drag, startPoint x: 126, startPoint y: 84, endPoint x: 21, endPoint y: 74, distance: 104.9
click at [16, 75] on section "代理端 数据中心 会员管理 会员列表 充值列表 提现列表 赠送彩金 会员加扣款 会员加减打码量 产品管理 开奖记录 注单管理 产品列表 即时注单 产品预设置 …" at bounding box center [204, 190] width 409 height 381
paste input "iry8550"
type input "iry8550"
click at [307, 82] on button "查 询" at bounding box center [308, 82] width 18 height 9
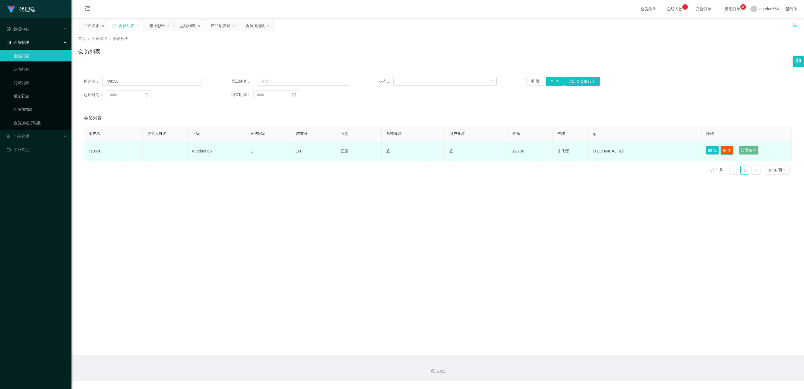
click at [728, 151] on button "账 变" at bounding box center [727, 150] width 13 height 9
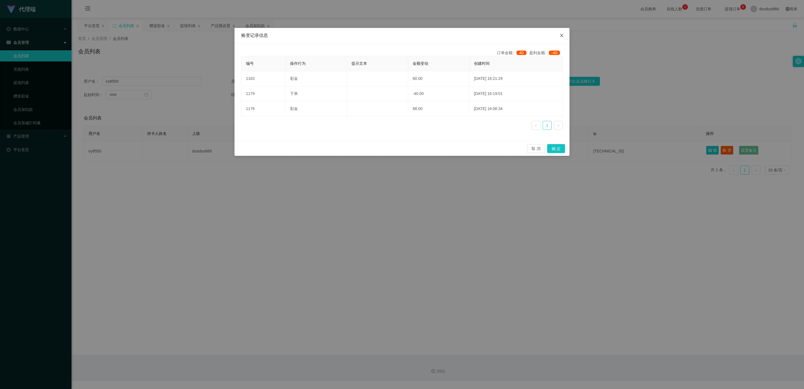
click at [563, 36] on icon "图标: close" at bounding box center [562, 35] width 4 height 4
